Goal: Information Seeking & Learning: Check status

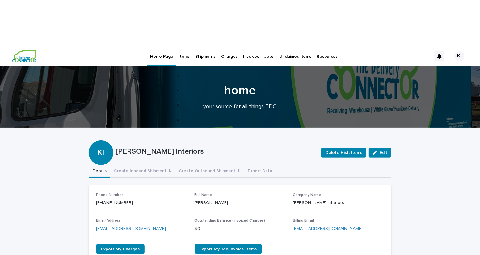
click at [183, 46] on p "Items" at bounding box center [184, 52] width 11 height 13
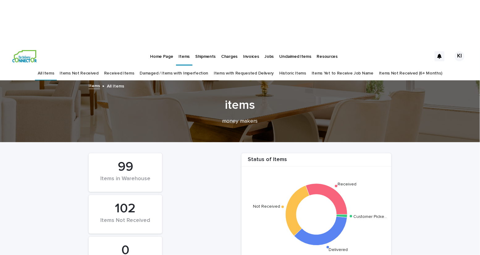
click at [112, 66] on div "Received Items" at bounding box center [119, 73] width 36 height 15
click at [116, 66] on link "Received Items" at bounding box center [119, 73] width 30 height 15
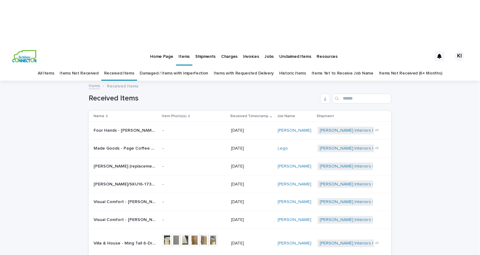
click at [54, 66] on link "All Items" at bounding box center [46, 73] width 16 height 15
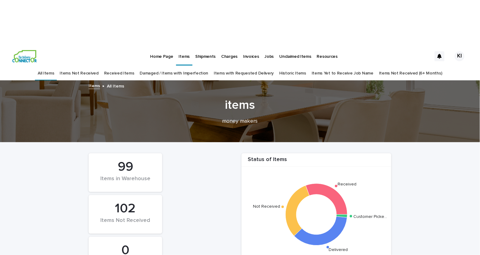
click at [316, 98] on div "items money makers" at bounding box center [240, 114] width 480 height 33
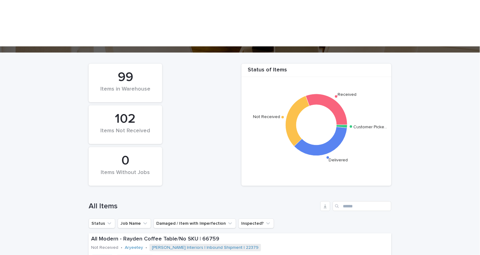
scroll to position [110, 0]
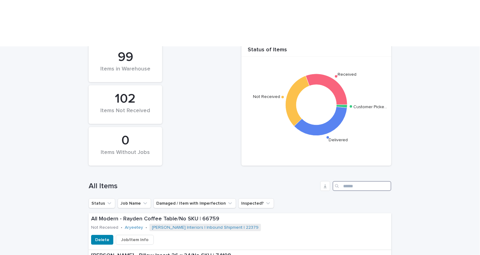
click at [353, 181] on input "Search" at bounding box center [362, 186] width 59 height 10
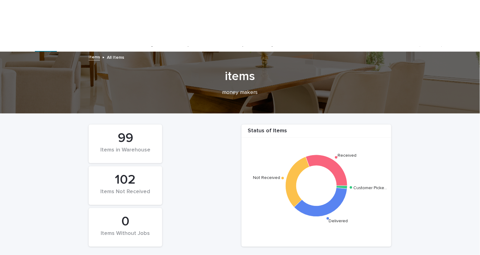
scroll to position [20, 0]
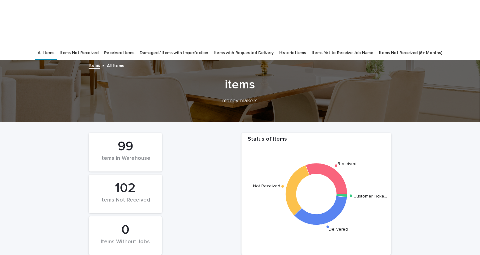
type input "*"
type input "*********"
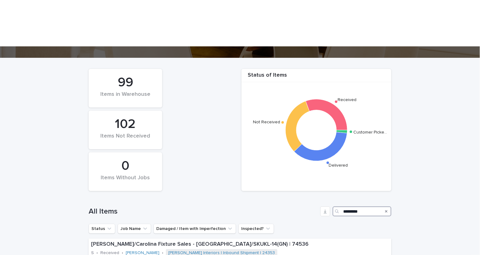
scroll to position [127, 0]
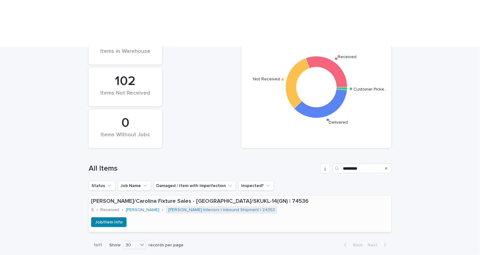
click at [152, 217] on div "Job/Item Info" at bounding box center [240, 222] width 303 height 10
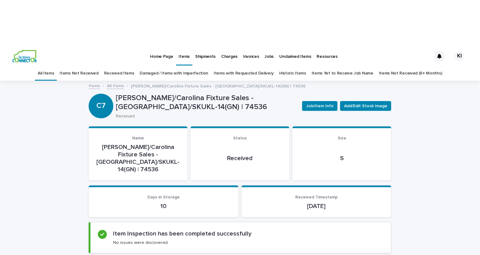
click at [248, 126] on section "Status Received" at bounding box center [240, 153] width 99 height 54
click at [194, 201] on div "10" at bounding box center [163, 205] width 135 height 9
click at [156, 46] on p "Home Page" at bounding box center [161, 52] width 23 height 13
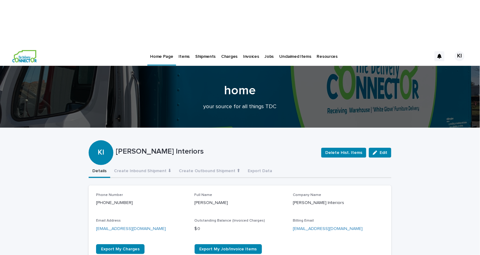
click at [184, 46] on p "Items" at bounding box center [184, 52] width 11 height 13
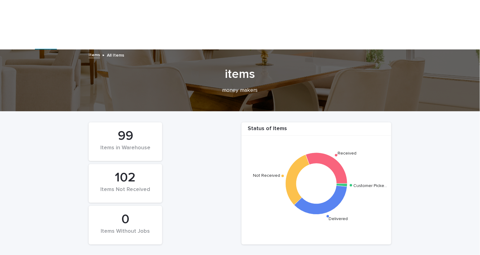
scroll to position [80, 0]
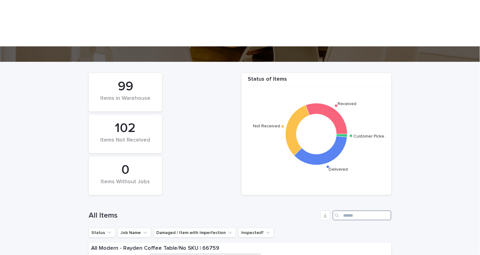
click at [344, 210] on input "Search" at bounding box center [362, 215] width 59 height 10
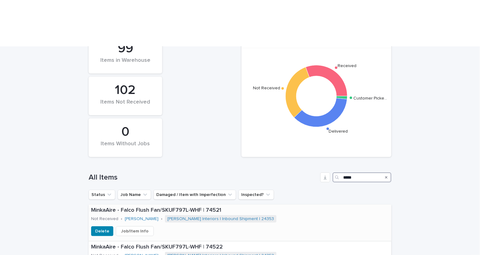
scroll to position [120, 0]
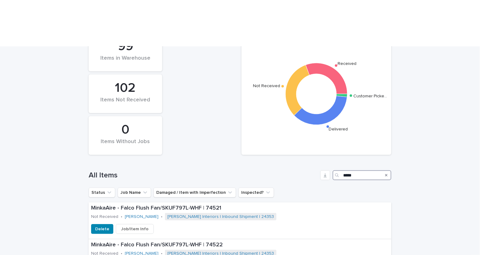
click at [358, 170] on input "*****" at bounding box center [362, 175] width 59 height 10
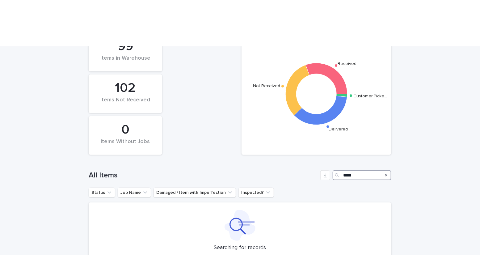
scroll to position [113, 0]
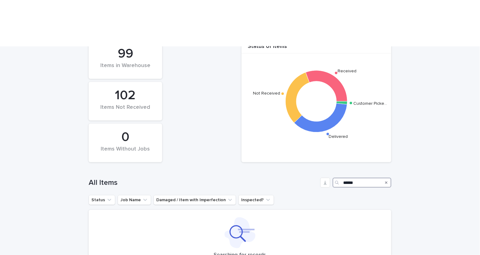
scroll to position [102, 0]
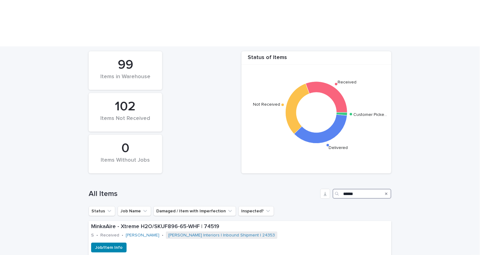
click at [358, 189] on input "******" at bounding box center [362, 194] width 59 height 10
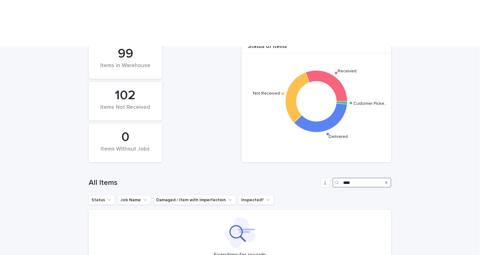
type input "*****"
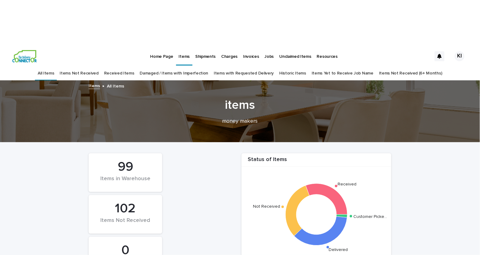
click at [289, 46] on p "Unclaimed Items" at bounding box center [296, 52] width 32 height 13
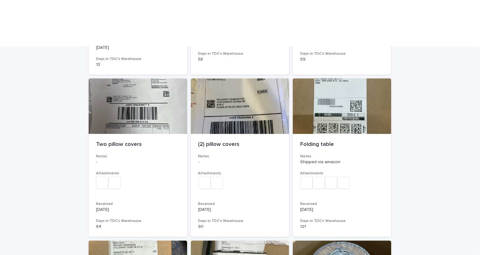
scroll to position [420, 0]
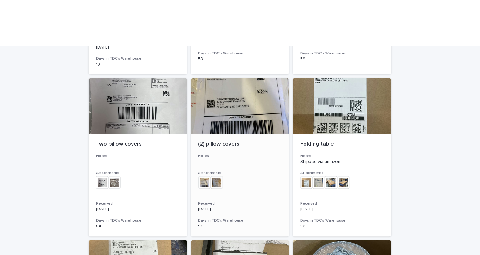
click at [218, 176] on img at bounding box center [217, 182] width 12 height 12
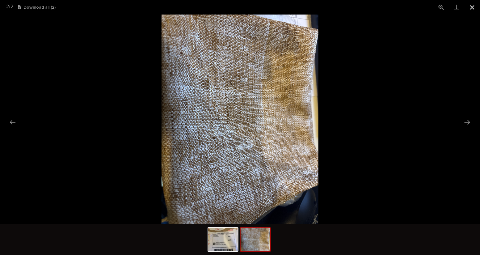
click at [473, 9] on button "Close gallery" at bounding box center [472, 7] width 15 height 15
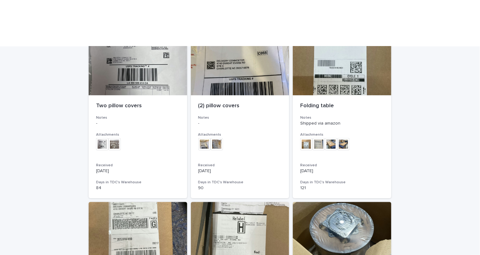
scroll to position [454, 0]
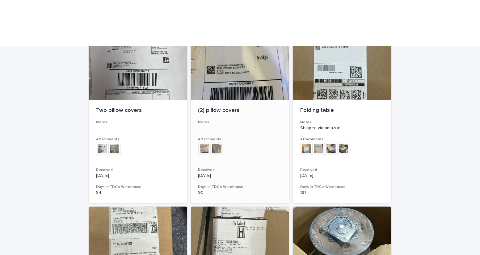
click at [215, 143] on img at bounding box center [217, 149] width 12 height 12
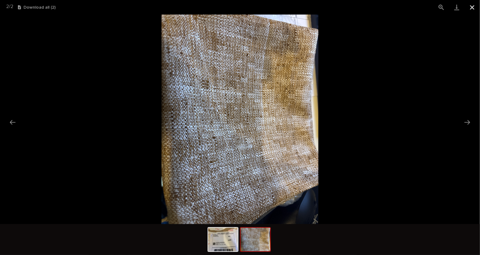
click at [472, 8] on button "Close gallery" at bounding box center [472, 7] width 15 height 15
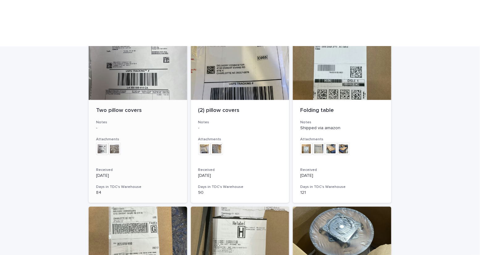
click at [115, 143] on img at bounding box center [114, 149] width 12 height 12
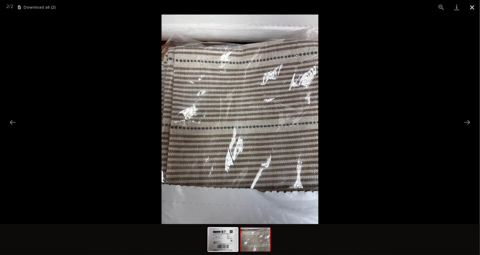
click at [468, 8] on button "Close gallery" at bounding box center [472, 7] width 15 height 15
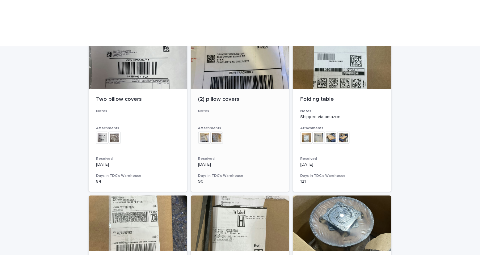
scroll to position [432, 0]
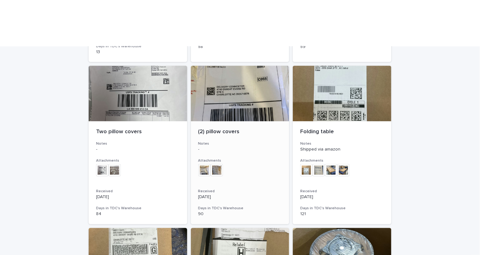
click at [215, 164] on img at bounding box center [217, 170] width 12 height 12
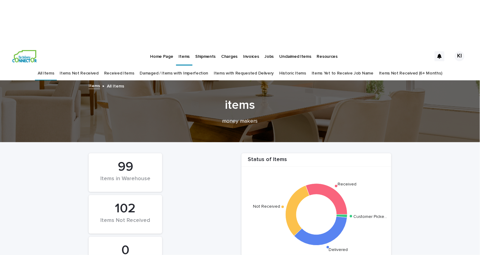
click at [289, 46] on p "Unclaimed Items" at bounding box center [296, 52] width 32 height 13
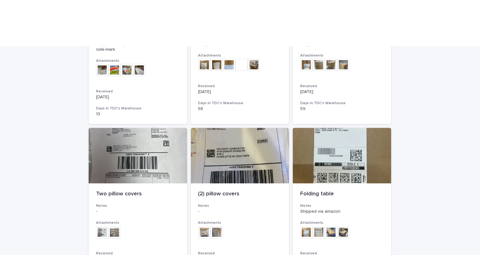
scroll to position [391, 0]
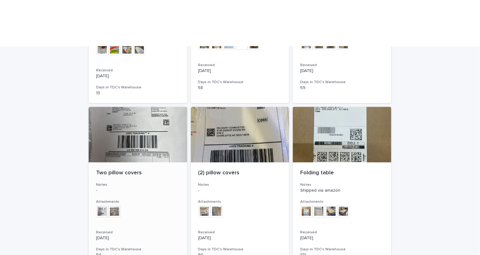
click at [114, 205] on img at bounding box center [114, 211] width 12 height 12
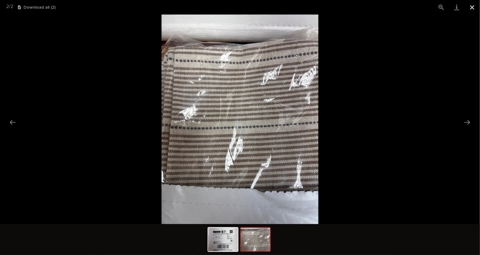
click at [471, 9] on button "Close gallery" at bounding box center [472, 7] width 15 height 15
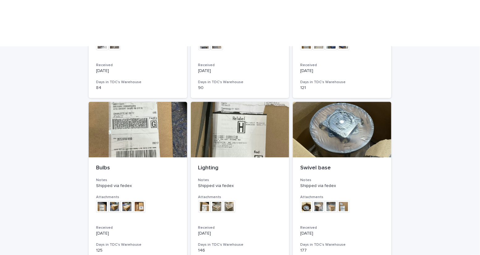
scroll to position [557, 0]
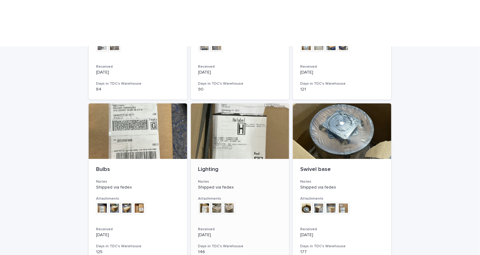
click at [229, 202] on img at bounding box center [229, 208] width 12 height 12
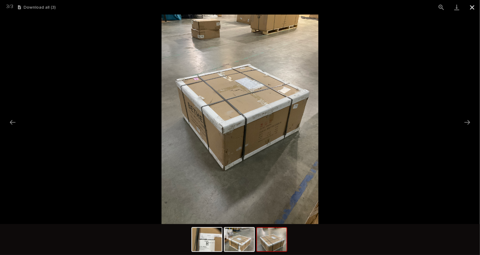
click at [471, 9] on button "Close gallery" at bounding box center [472, 7] width 15 height 15
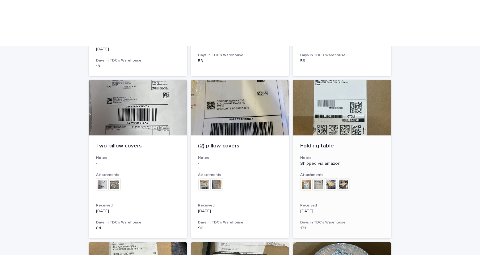
scroll to position [416, 0]
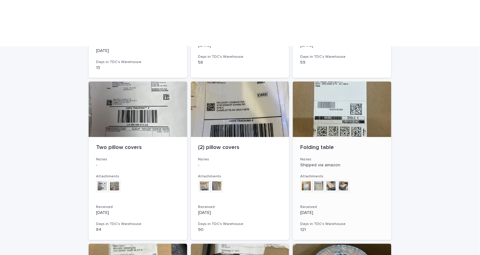
click at [333, 180] on img at bounding box center [331, 186] width 12 height 12
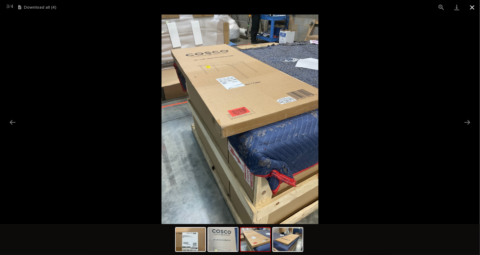
click at [474, 8] on button "Close gallery" at bounding box center [472, 7] width 15 height 15
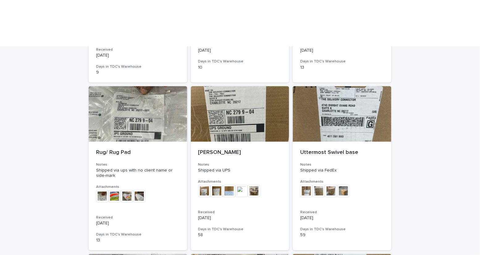
scroll to position [244, 0]
click at [230, 184] on img at bounding box center [229, 190] width 12 height 12
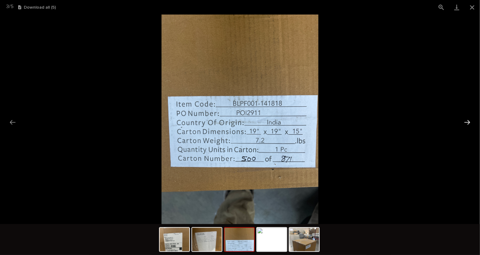
click at [467, 122] on button "Next slide" at bounding box center [467, 122] width 13 height 12
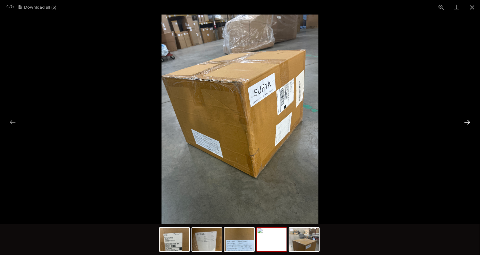
click at [467, 122] on button "Next slide" at bounding box center [467, 122] width 13 height 12
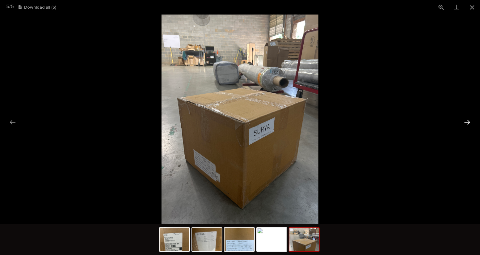
click at [467, 123] on button "Next slide" at bounding box center [467, 122] width 13 height 12
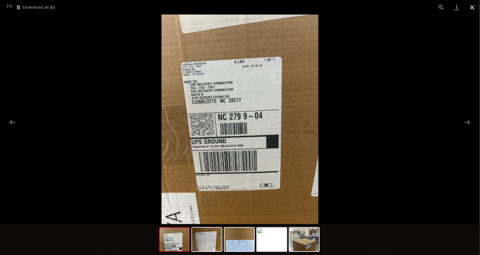
click at [475, 14] on button "Close gallery" at bounding box center [472, 7] width 15 height 15
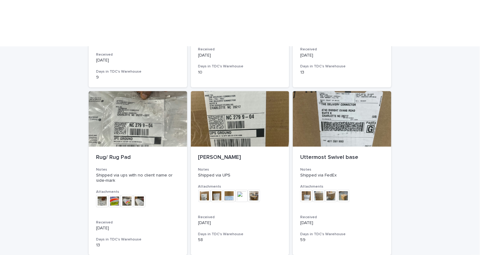
scroll to position [238, 0]
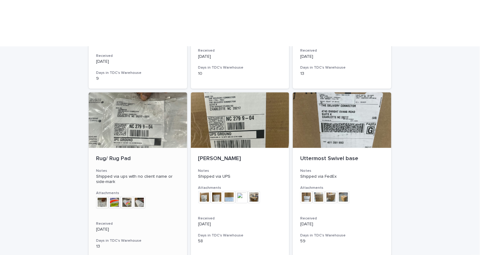
click at [138, 196] on img at bounding box center [139, 202] width 12 height 12
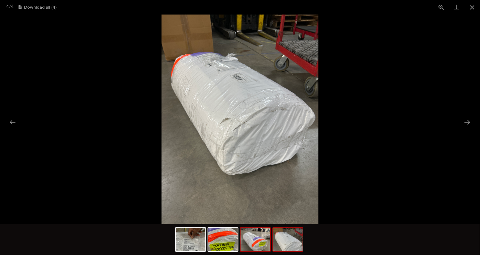
click at [260, 239] on img at bounding box center [256, 239] width 30 height 23
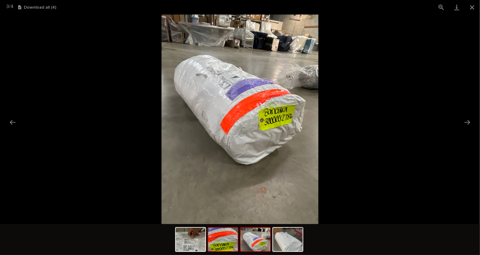
click at [227, 244] on img at bounding box center [223, 239] width 30 height 23
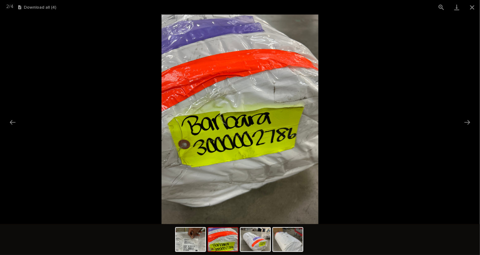
click at [227, 244] on img at bounding box center [223, 239] width 30 height 23
click at [196, 242] on img at bounding box center [191, 239] width 30 height 23
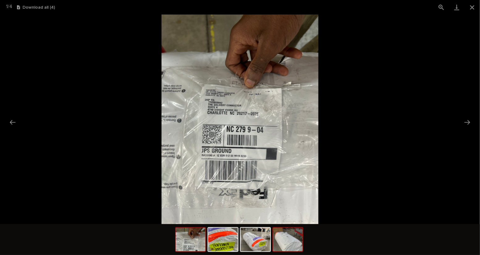
click at [281, 247] on img at bounding box center [288, 239] width 30 height 23
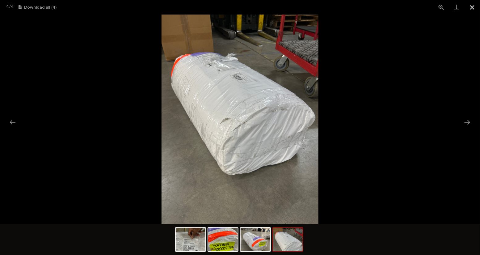
click at [476, 7] on button "Close gallery" at bounding box center [472, 7] width 15 height 15
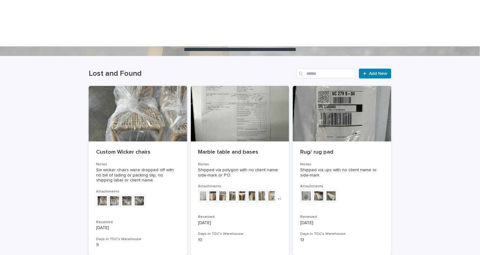
scroll to position [68, 0]
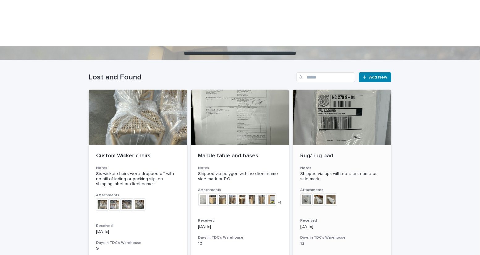
click at [319, 193] on img at bounding box center [319, 199] width 12 height 12
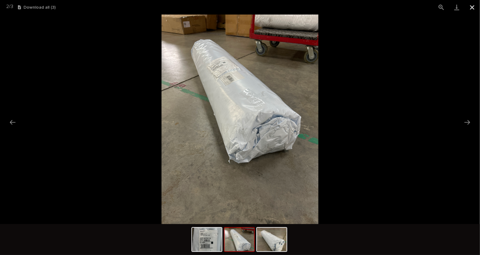
click at [473, 7] on button "Close gallery" at bounding box center [472, 7] width 15 height 15
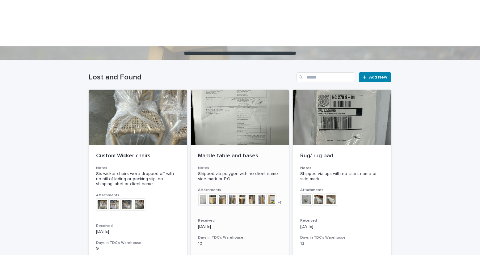
click at [253, 90] on div at bounding box center [240, 118] width 99 height 56
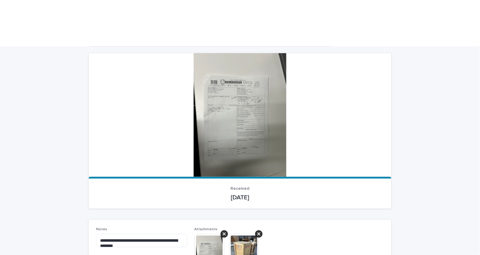
scroll to position [65, 0]
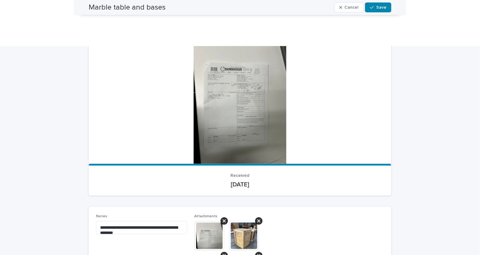
click at [243, 221] on img at bounding box center [244, 236] width 30 height 30
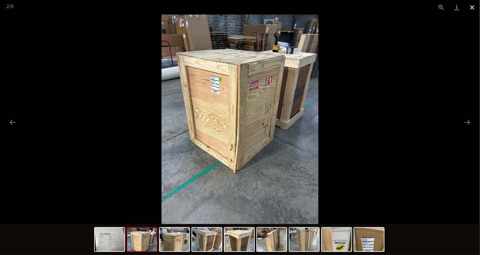
click at [474, 8] on button "Close gallery" at bounding box center [472, 7] width 15 height 15
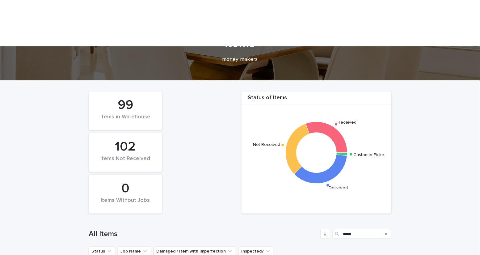
scroll to position [65, 0]
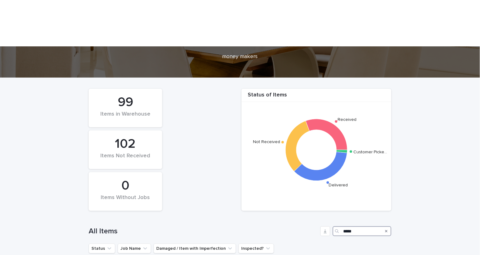
click at [356, 226] on input "*****" at bounding box center [362, 231] width 59 height 10
type input "*******"
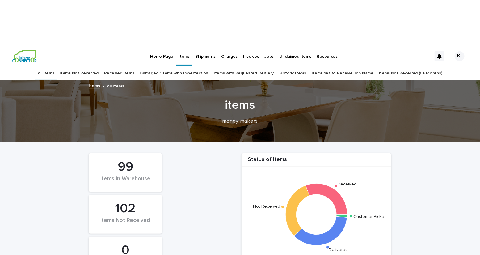
click at [288, 46] on p "Unclaimed Items" at bounding box center [296, 52] width 32 height 13
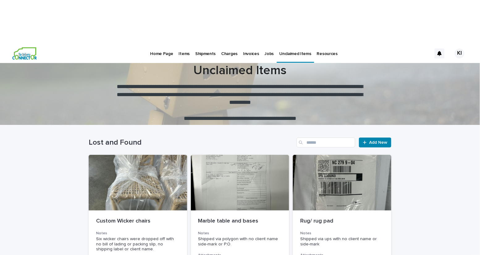
scroll to position [3, 0]
click at [181, 43] on p "Items" at bounding box center [184, 49] width 11 height 13
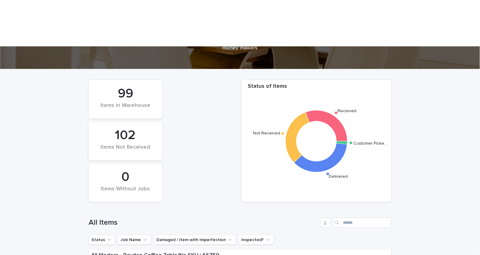
scroll to position [81, 0]
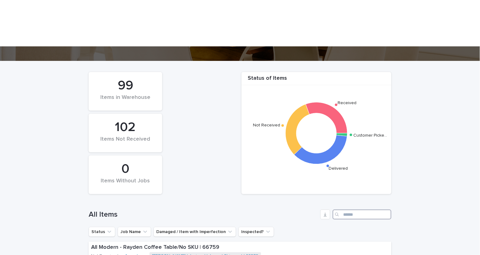
click at [362, 209] on input "Search" at bounding box center [362, 214] width 59 height 10
type input "*******"
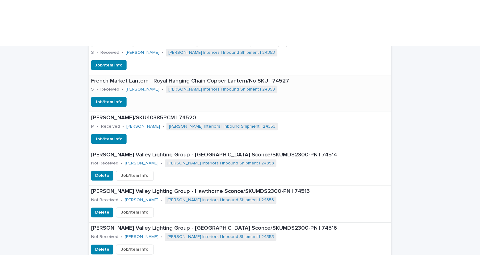
scroll to position [319, 0]
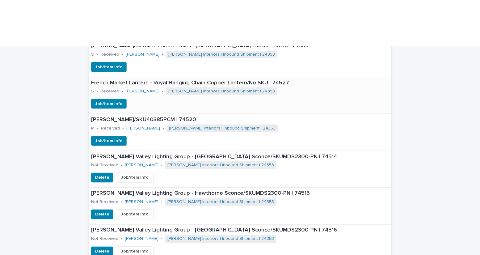
click at [299, 99] on div "Job/Item Info" at bounding box center [240, 104] width 303 height 10
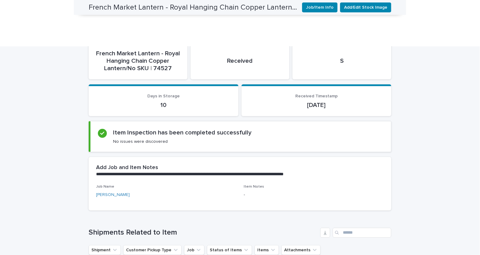
scroll to position [82, 0]
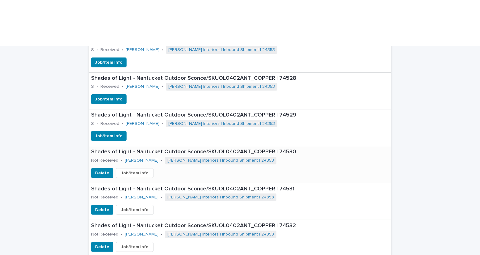
scroll to position [873, 0]
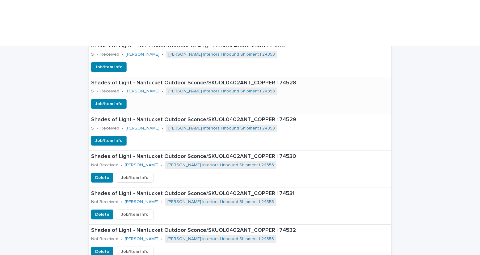
click at [255, 99] on div "Job/Item Info" at bounding box center [240, 104] width 303 height 10
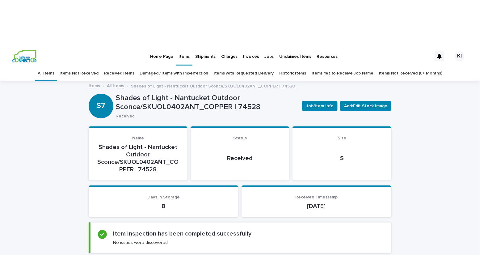
click at [134, 66] on link "Received Items" at bounding box center [119, 73] width 30 height 15
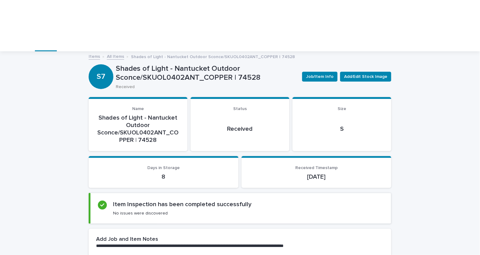
scroll to position [30, 0]
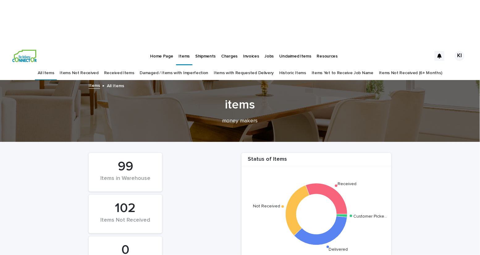
scroll to position [20, 0]
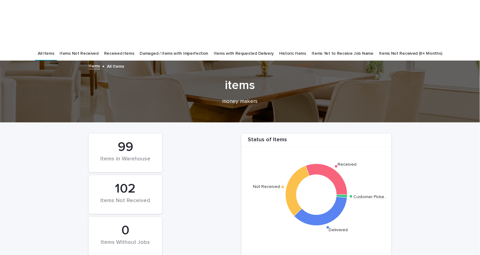
click at [134, 46] on link "Received Items" at bounding box center [119, 53] width 30 height 15
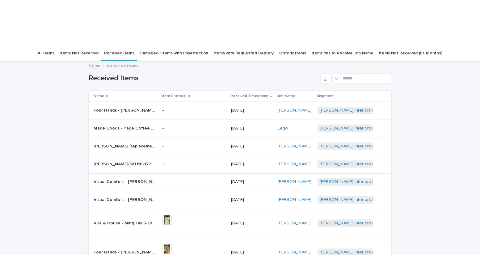
scroll to position [91, 0]
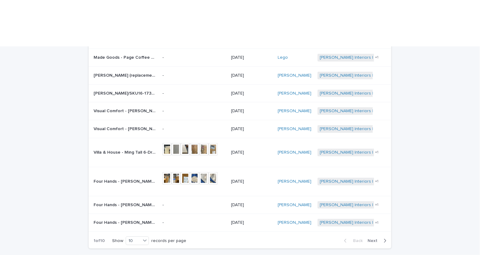
click at [378, 239] on span "Next" at bounding box center [375, 241] width 14 height 4
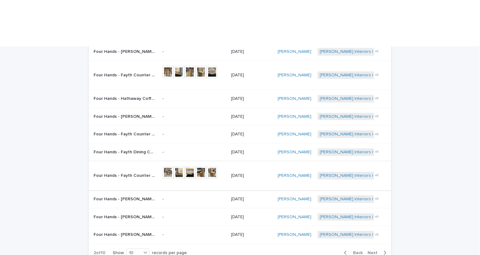
scroll to position [91, 0]
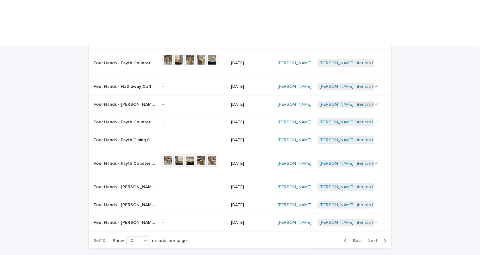
click at [376, 239] on span "Next" at bounding box center [375, 241] width 14 height 4
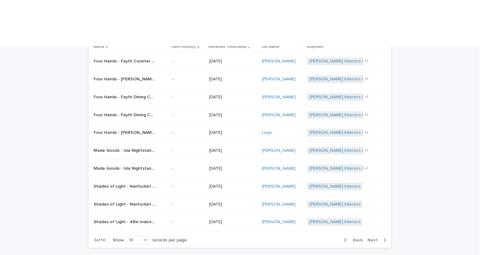
scroll to position [69, 0]
click at [375, 239] on span "Next" at bounding box center [375, 241] width 14 height 4
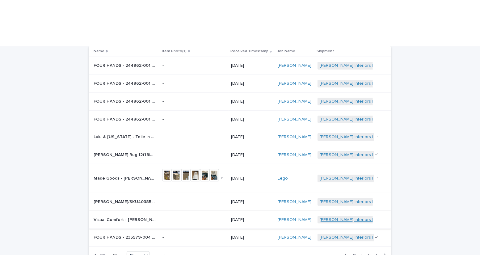
scroll to position [65, 0]
click at [363, 254] on span "Back" at bounding box center [355, 256] width 13 height 4
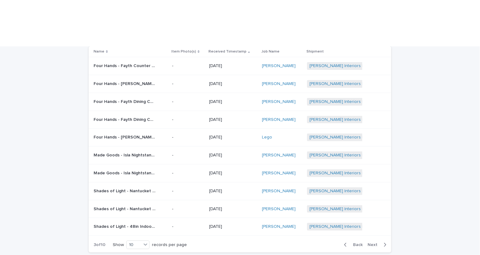
scroll to position [59, 0]
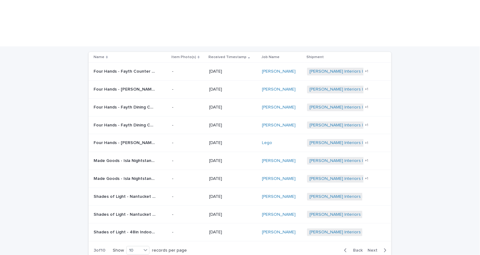
click at [361, 248] on span "Back" at bounding box center [355, 250] width 13 height 4
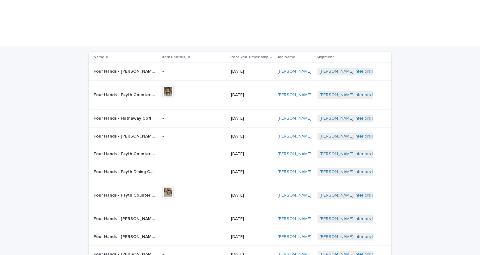
scroll to position [70, 0]
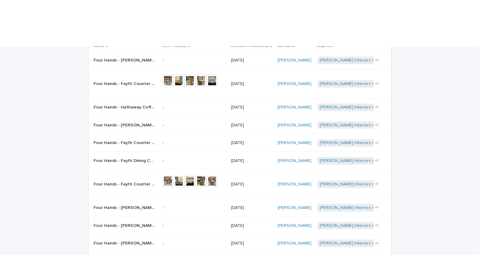
click at [379, 235] on td "[PERSON_NAME] Interiors | Inbound Shipment | 24195 [PERSON_NAME] Interiors | TD…" at bounding box center [353, 244] width 76 height 18
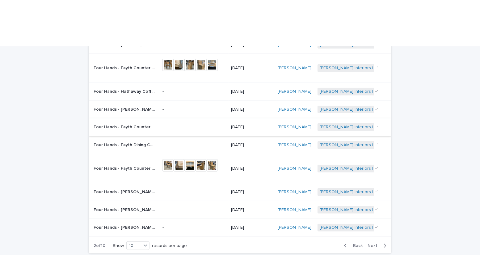
scroll to position [91, 0]
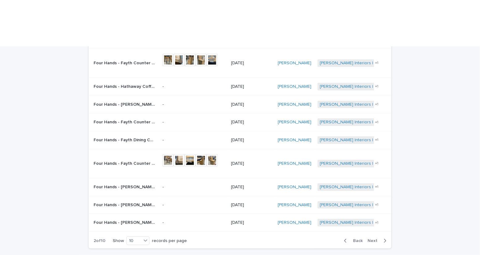
click at [374, 239] on span "Next" at bounding box center [375, 241] width 14 height 4
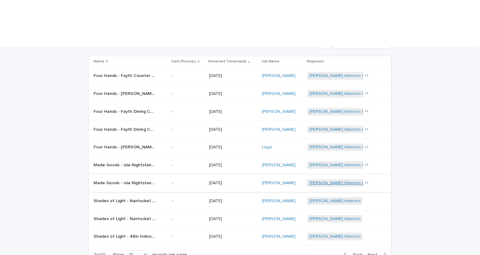
scroll to position [54, 0]
click at [136, 198] on p "Shades of Light - Nantucket Outdoor Sconce/SKUOL0402ANT_COPPER | 74529" at bounding box center [125, 201] width 63 height 6
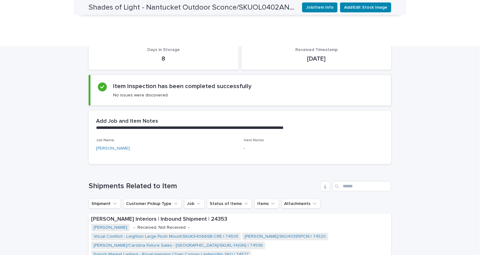
scroll to position [149, 0]
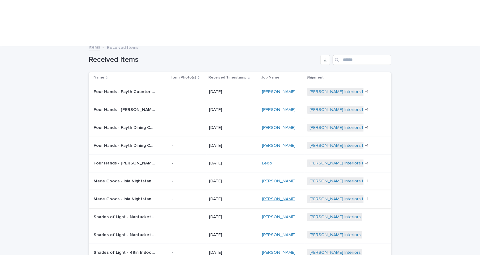
scroll to position [47, 0]
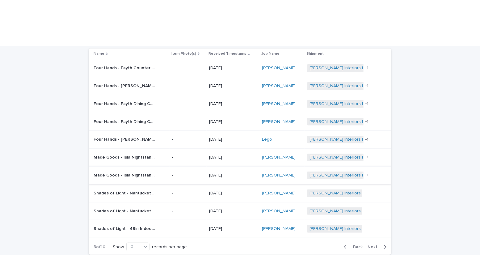
scroll to position [53, 0]
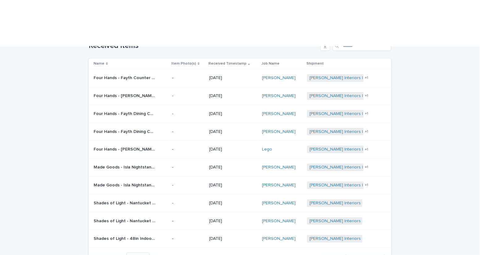
click at [412, 159] on div "Loading... Saving… Loading... Saving… Received Items Name Item Photo(s) Receive…" at bounding box center [240, 165] width 480 height 272
click at [356, 255] on span "Back" at bounding box center [355, 257] width 13 height 4
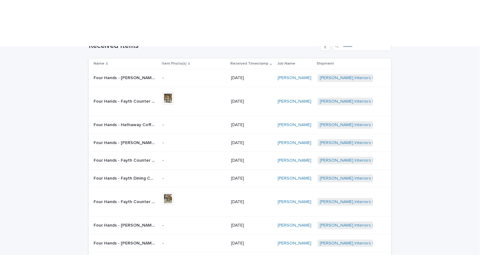
scroll to position [64, 0]
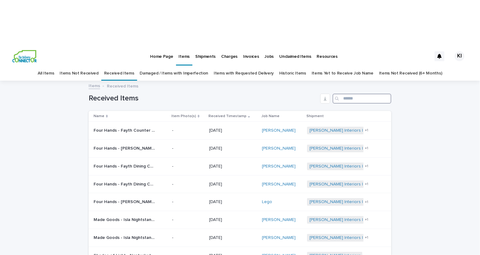
click at [357, 94] on input "Search" at bounding box center [362, 99] width 59 height 10
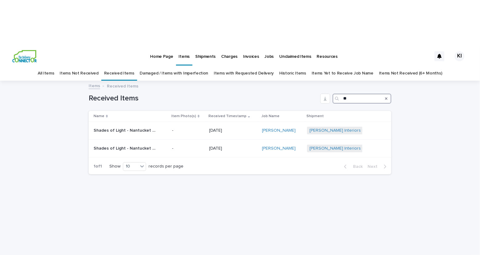
type input "*"
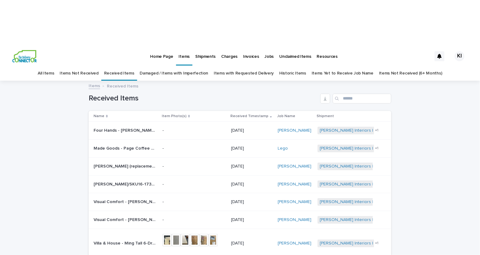
click at [81, 66] on link "Items Not Received" at bounding box center [79, 73] width 39 height 15
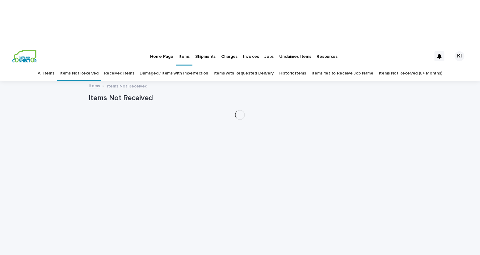
click at [54, 66] on link "All Items" at bounding box center [46, 73] width 16 height 15
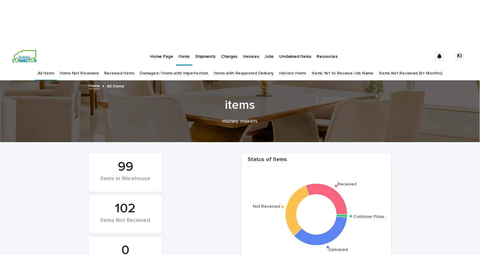
click at [381, 92] on div at bounding box center [240, 111] width 480 height 62
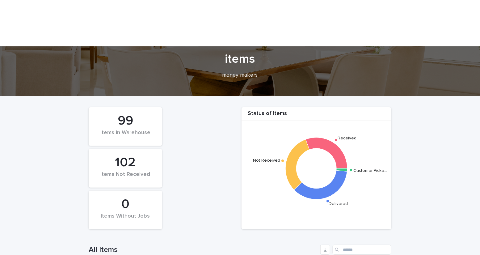
scroll to position [82, 0]
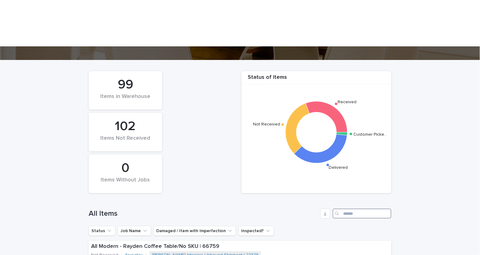
click at [355, 209] on input "Search" at bounding box center [362, 214] width 59 height 10
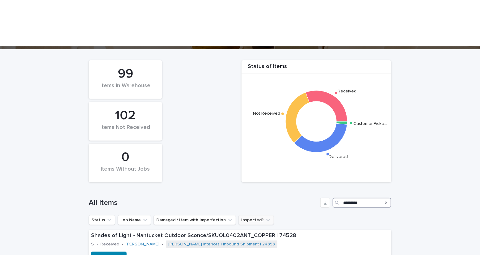
scroll to position [106, 0]
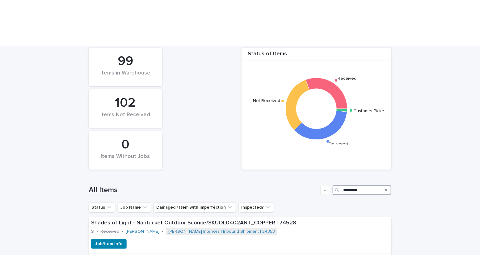
click at [366, 185] on input "*********" at bounding box center [362, 190] width 59 height 10
type input "**********"
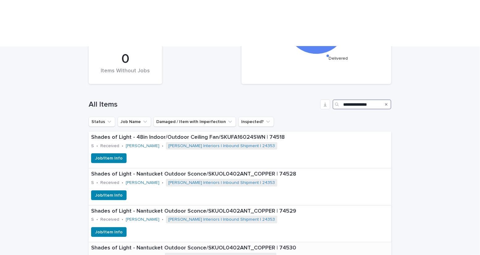
scroll to position [59, 0]
